Goal: Information Seeking & Learning: Learn about a topic

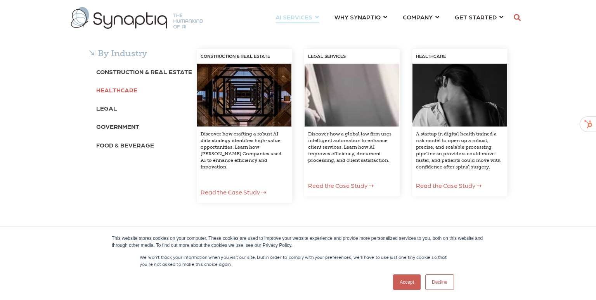
click at [120, 90] on b "Healthcare" at bounding box center [116, 89] width 41 height 7
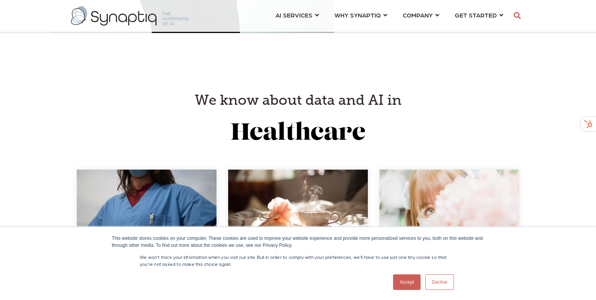
scroll to position [1689, 0]
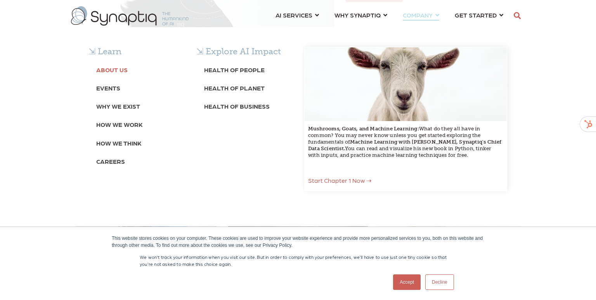
click at [111, 72] on b "About Us" at bounding box center [111, 69] width 31 height 7
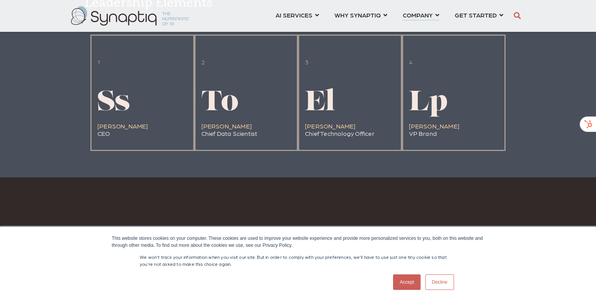
scroll to position [1708, 0]
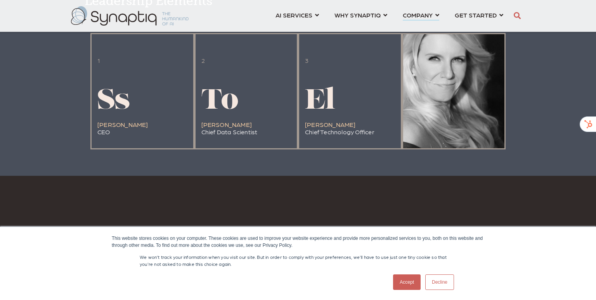
click at [450, 134] on div at bounding box center [454, 91] width 102 height 114
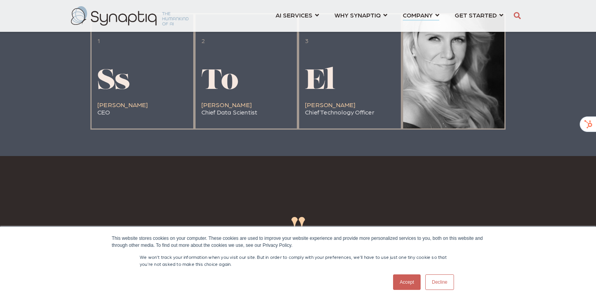
scroll to position [1727, 0]
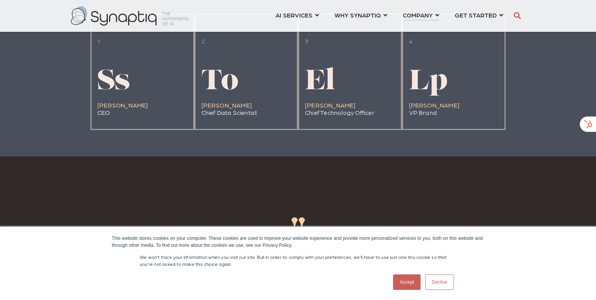
click at [405, 284] on link "Accept" at bounding box center [407, 282] width 28 height 16
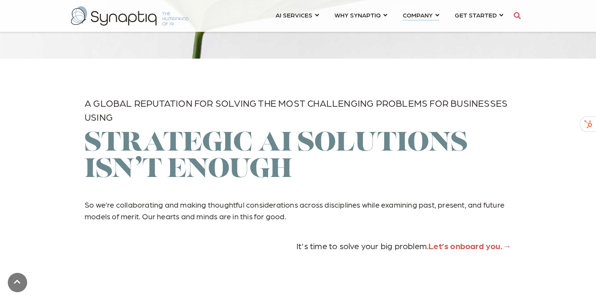
scroll to position [2294, 0]
